Goal: Transaction & Acquisition: Purchase product/service

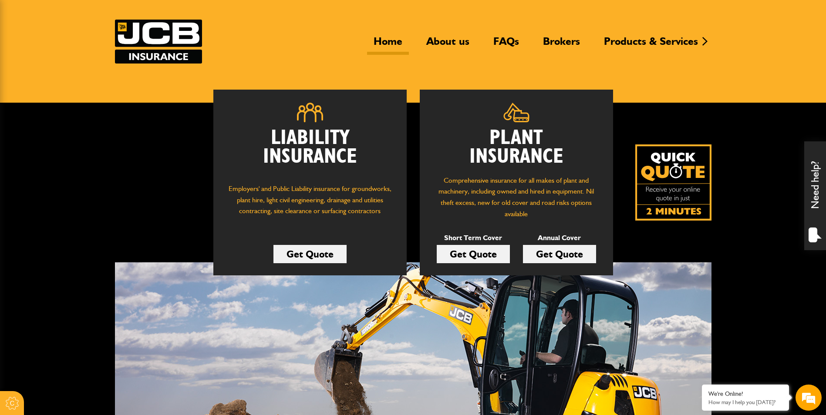
scroll to position [44, 0]
click at [561, 253] on link "Get Quote" at bounding box center [559, 254] width 73 height 18
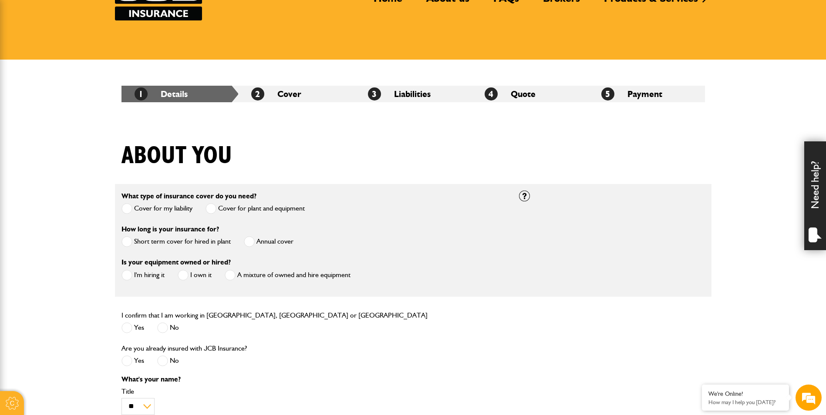
scroll to position [87, 0]
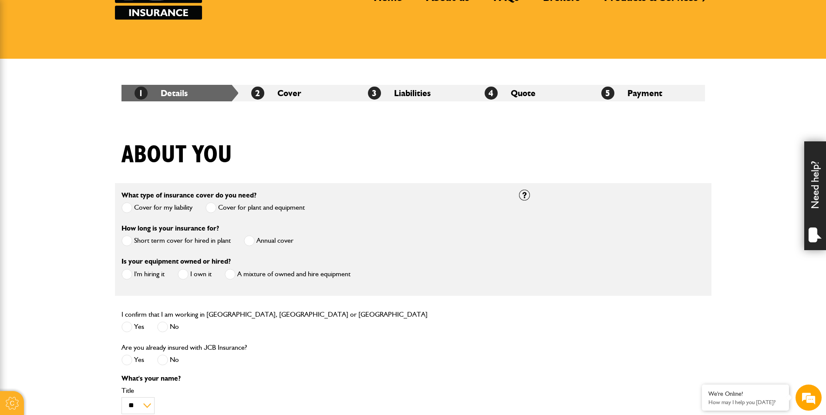
click at [248, 237] on span at bounding box center [249, 241] width 11 height 11
click at [124, 269] on div "I'm hiring it" at bounding box center [142, 275] width 43 height 14
click at [124, 274] on span at bounding box center [126, 274] width 11 height 11
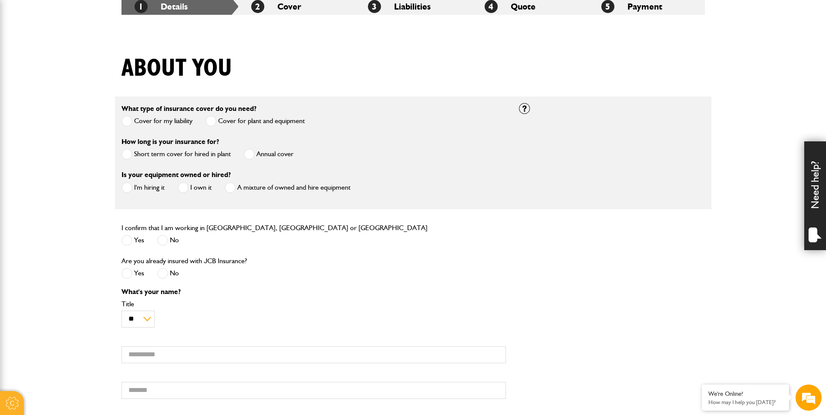
scroll to position [174, 0]
click at [132, 238] on label "Yes" at bounding box center [132, 240] width 23 height 11
click at [164, 273] on span at bounding box center [162, 273] width 11 height 11
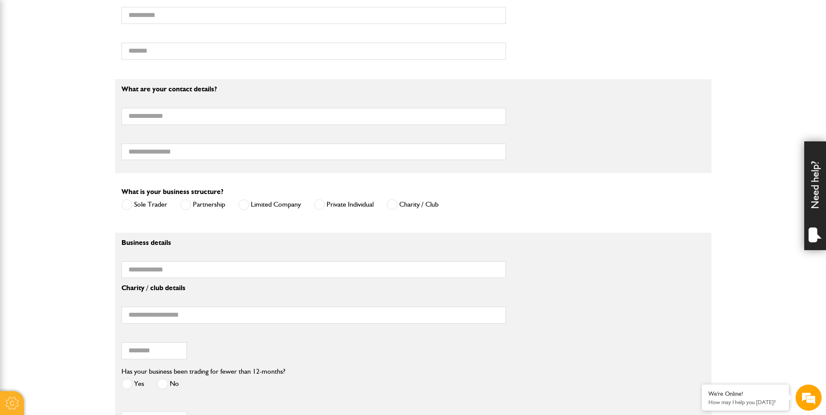
scroll to position [609, 0]
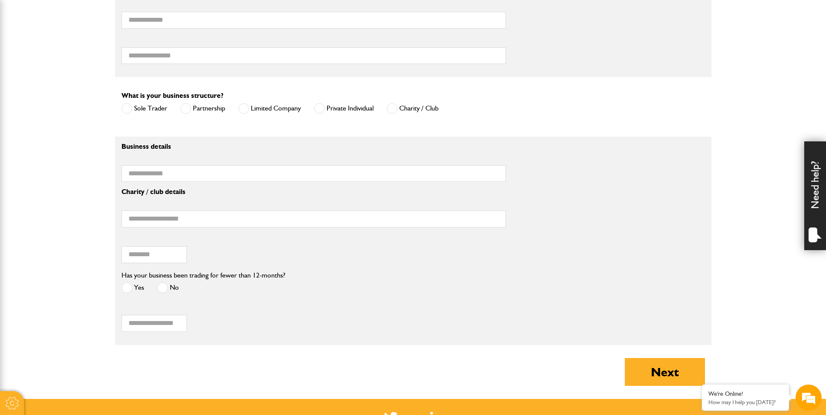
click at [273, 108] on label "Limited Company" at bounding box center [269, 108] width 63 height 11
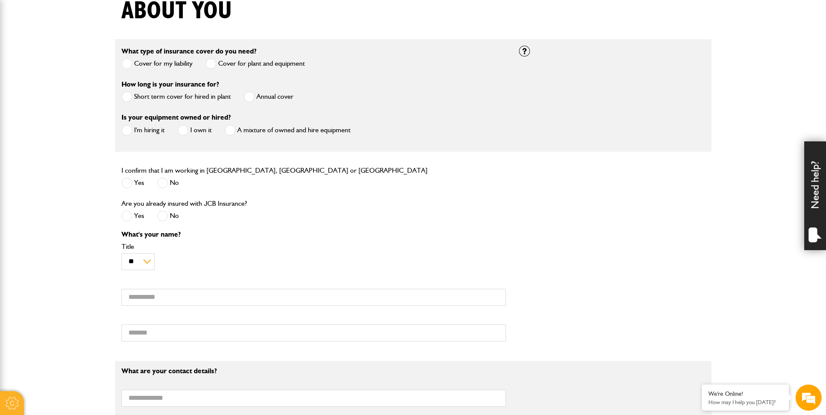
scroll to position [218, 0]
